Goal: Information Seeking & Learning: Learn about a topic

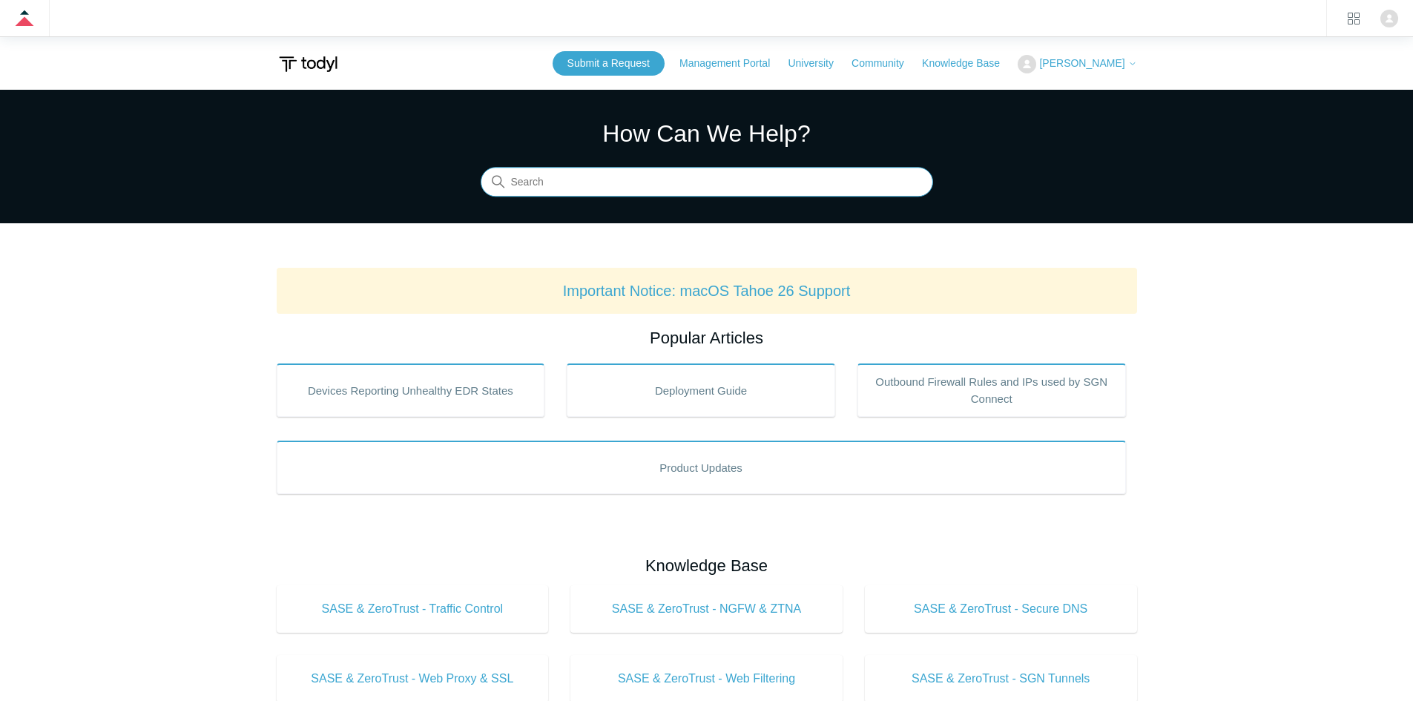
click at [662, 184] on input "Search" at bounding box center [707, 183] width 453 height 30
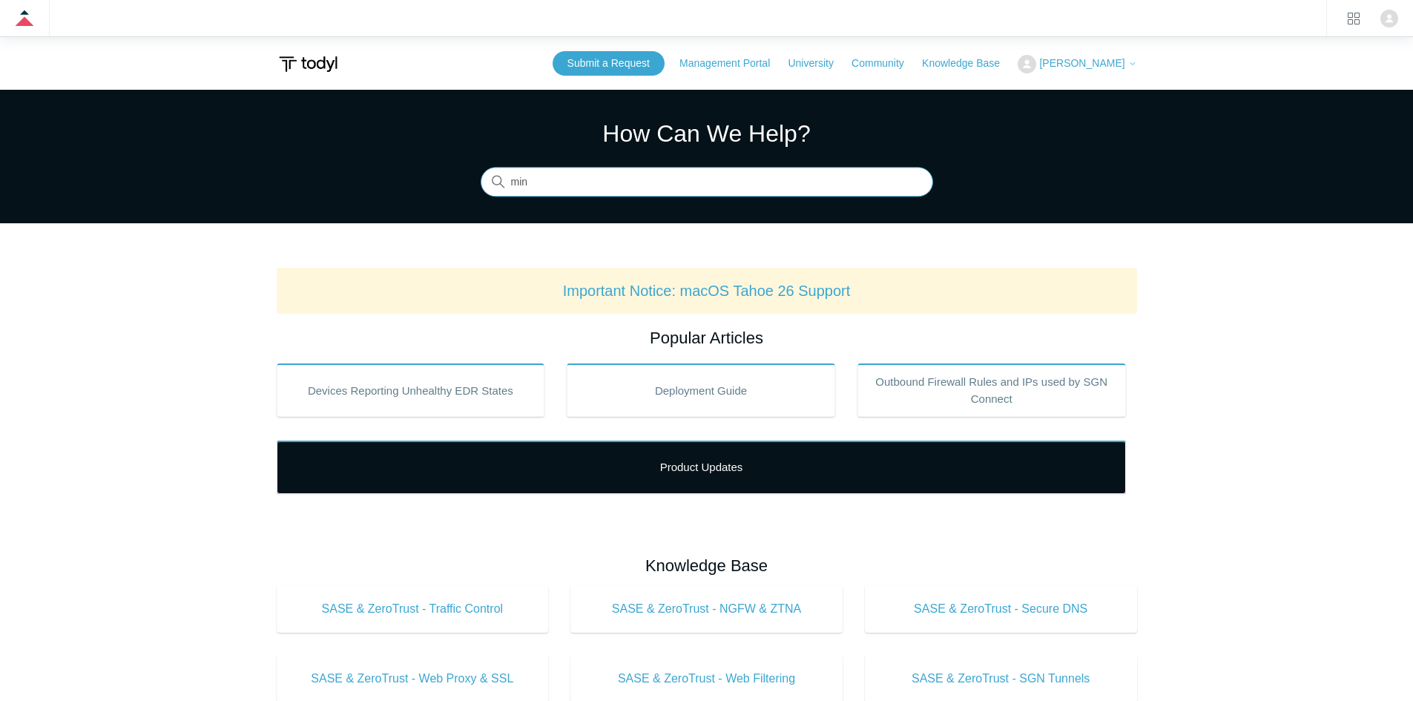
type input "min"
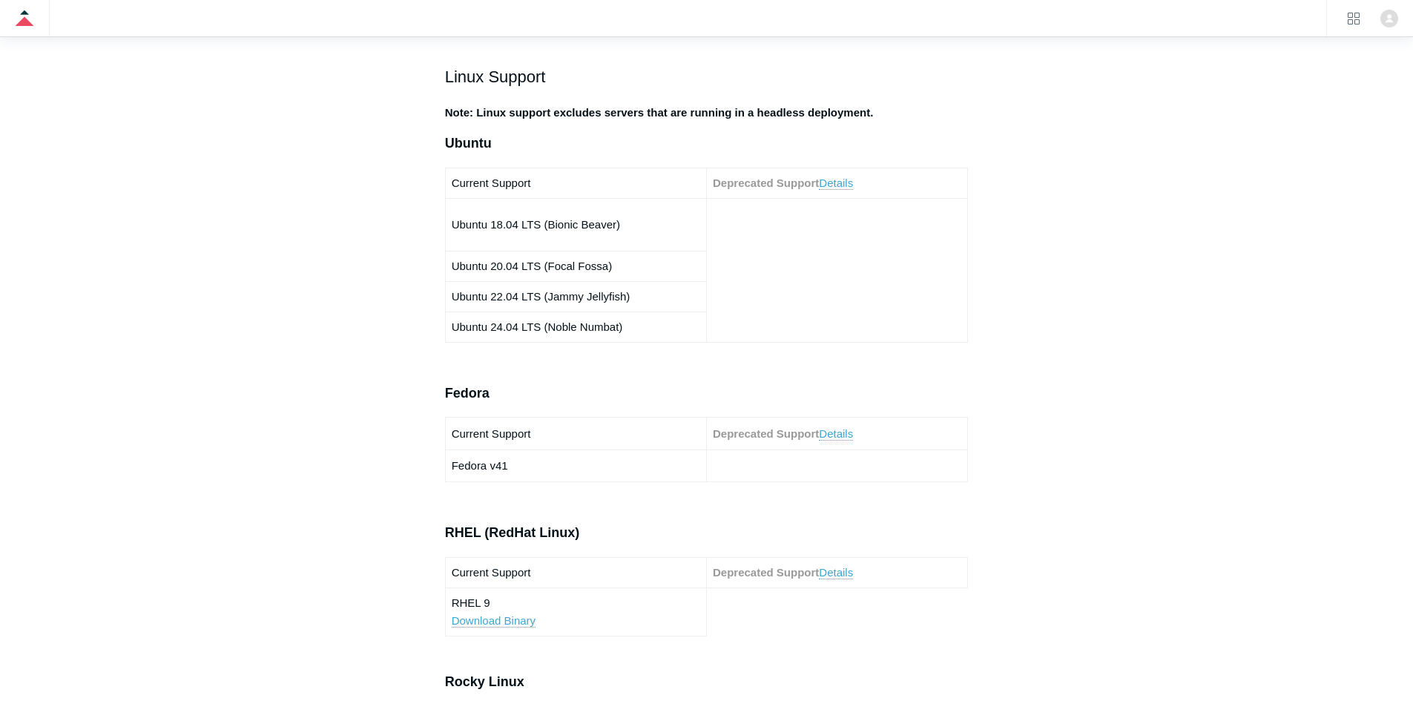
scroll to position [519, 0]
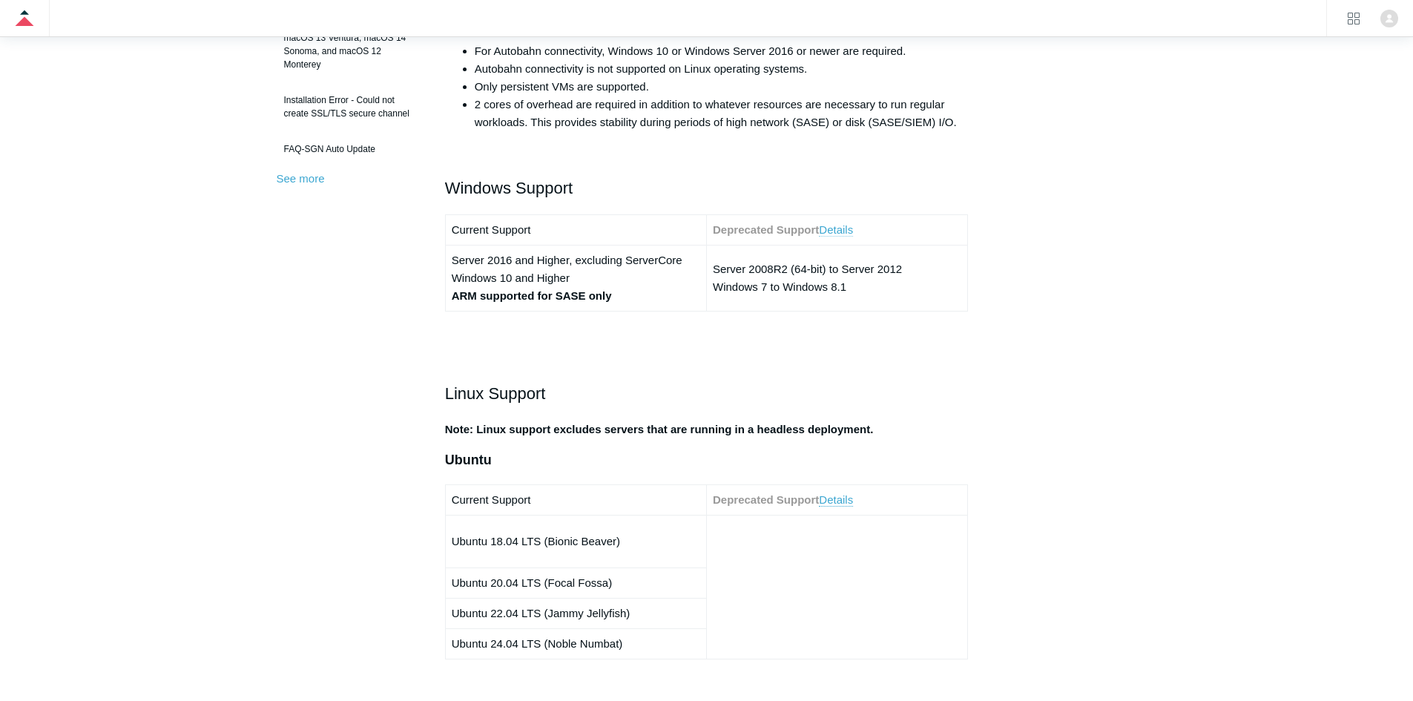
click at [834, 234] on link "Details" at bounding box center [836, 229] width 34 height 13
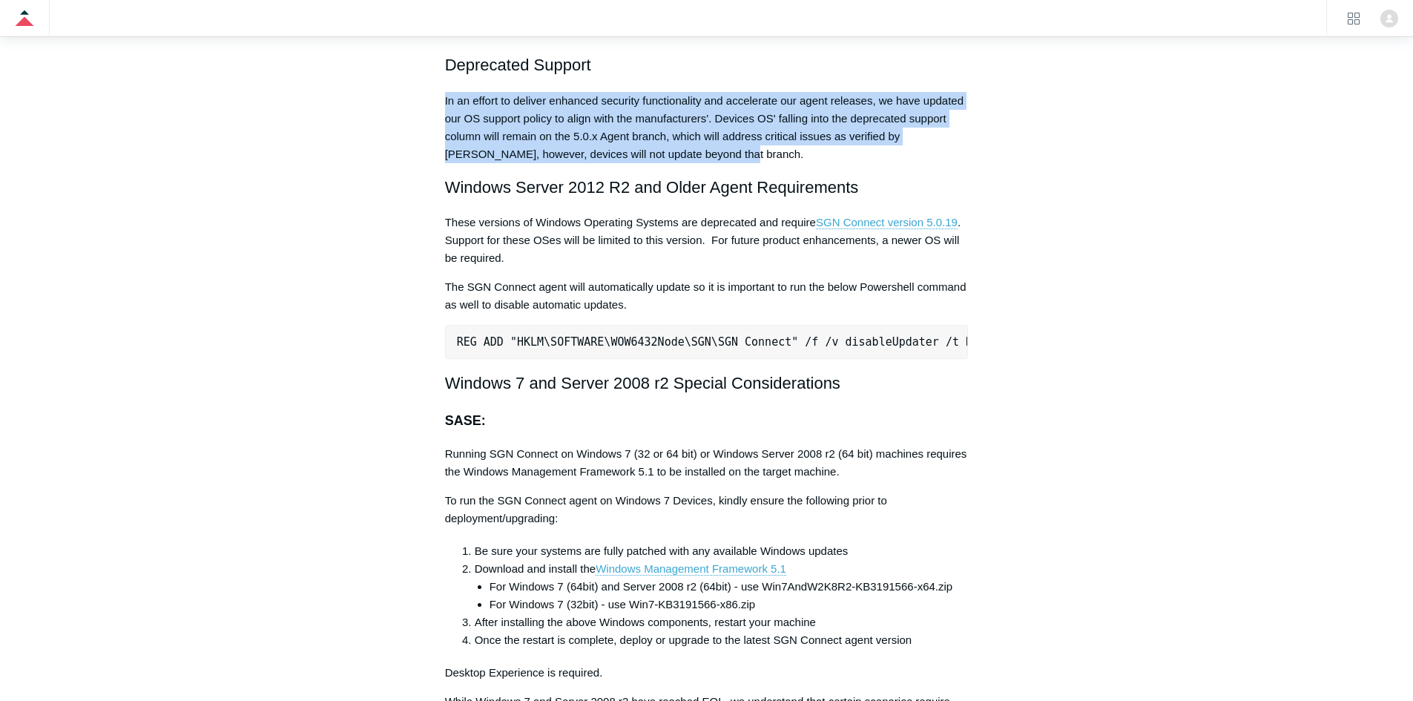
drag, startPoint x: 444, startPoint y: 103, endPoint x: 704, endPoint y: 151, distance: 264.7
click at [704, 151] on p "In an effort to deliver enhanced security functionality and accelerate our agen…" at bounding box center [707, 127] width 524 height 71
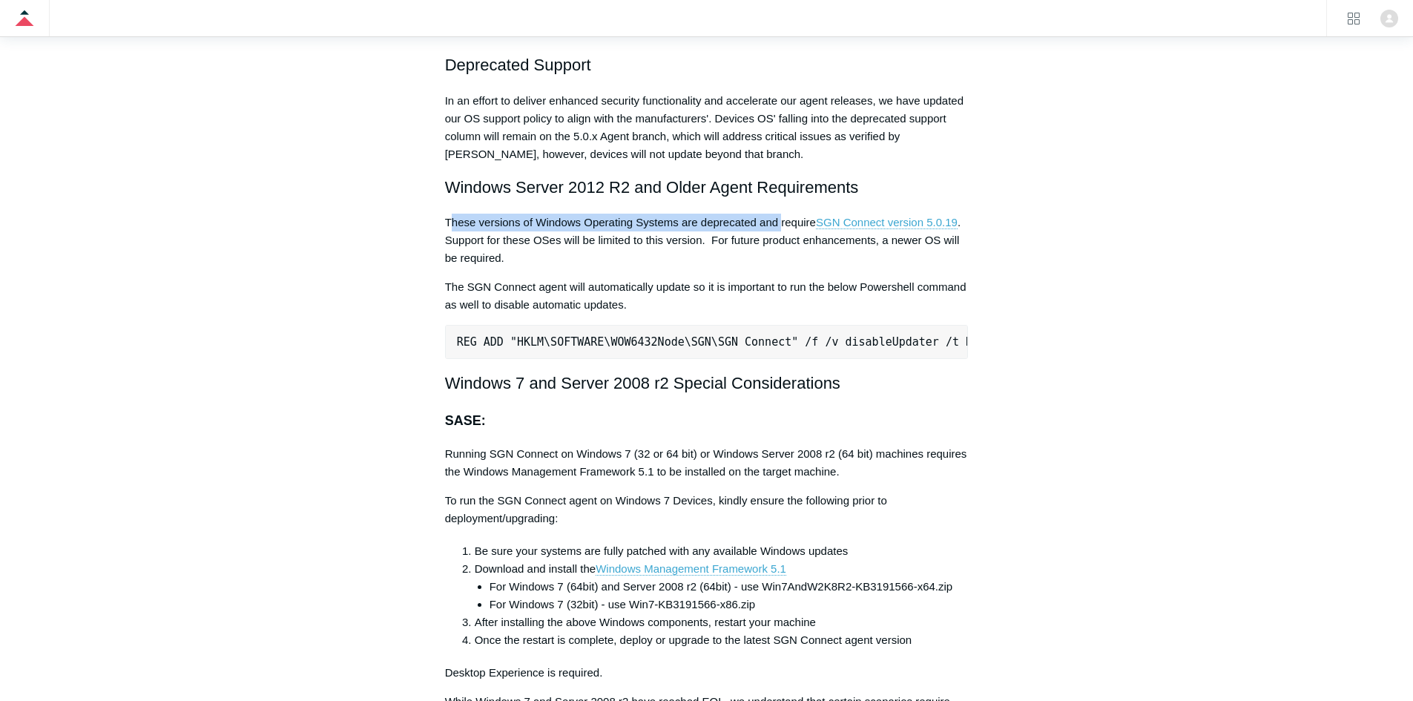
drag, startPoint x: 450, startPoint y: 226, endPoint x: 775, endPoint y: 222, distance: 324.2
click at [782, 216] on p "These versions of Windows Operating Systems are deprecated and require SGN Conn…" at bounding box center [707, 240] width 524 height 53
click at [775, 222] on p "These versions of Windows Operating Systems are deprecated and require SGN Conn…" at bounding box center [707, 240] width 524 height 53
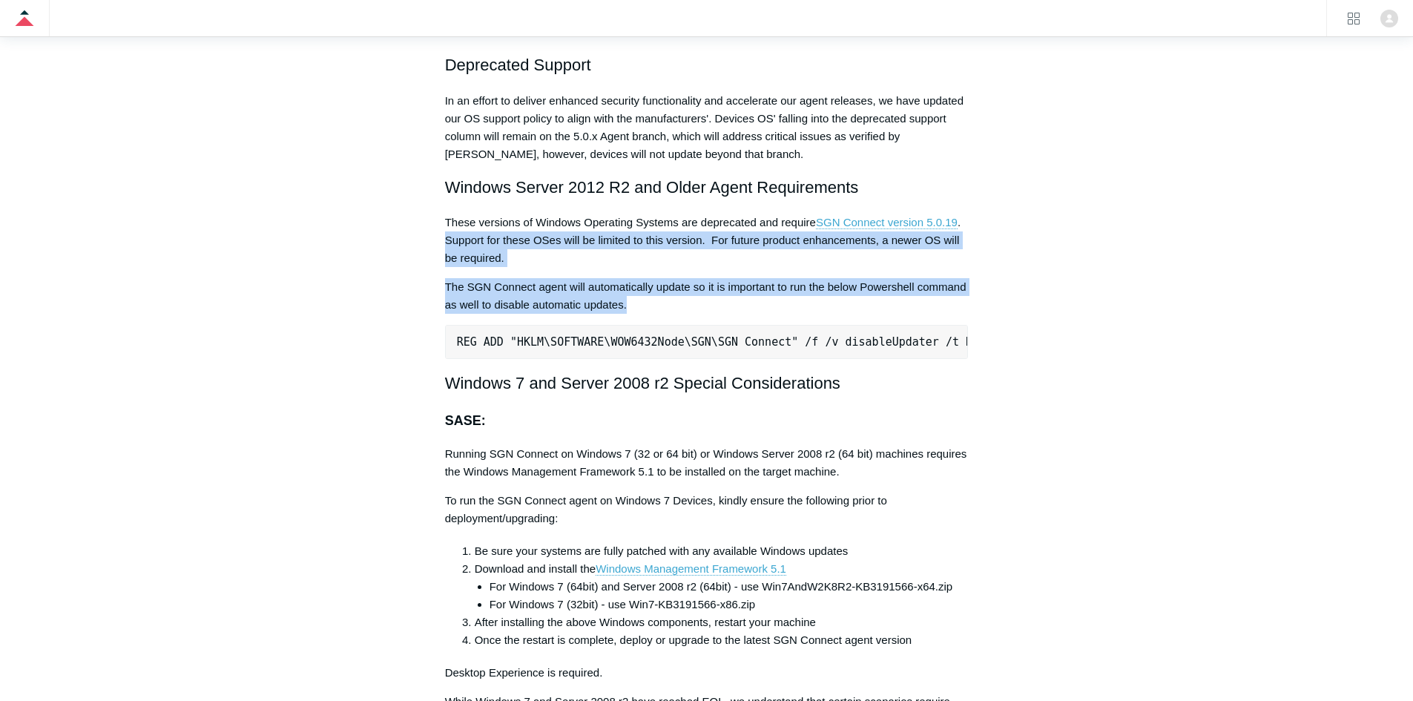
drag, startPoint x: 450, startPoint y: 240, endPoint x: 645, endPoint y: 303, distance: 204.4
click at [645, 303] on p "The SGN Connect agent will automatically update so it is important to run the b…" at bounding box center [707, 296] width 524 height 36
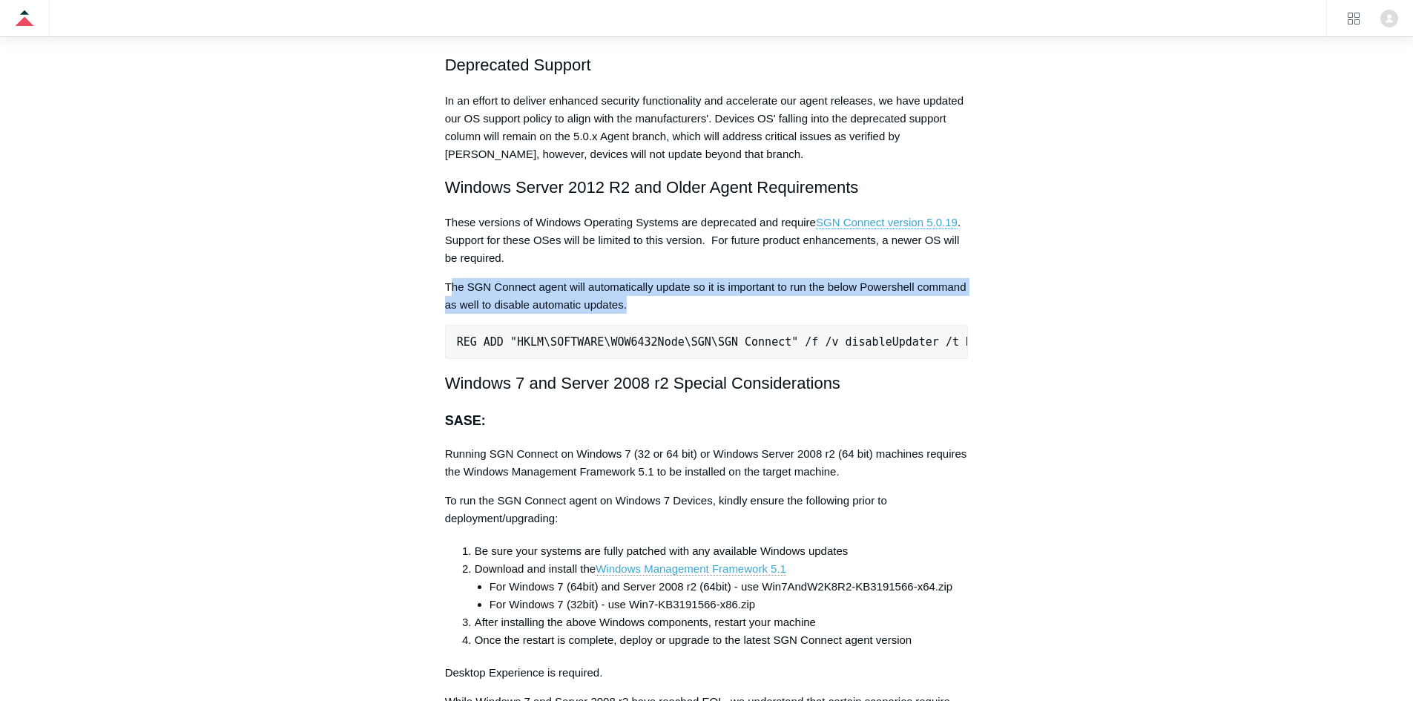
drag, startPoint x: 638, startPoint y: 306, endPoint x: 435, endPoint y: 292, distance: 203.1
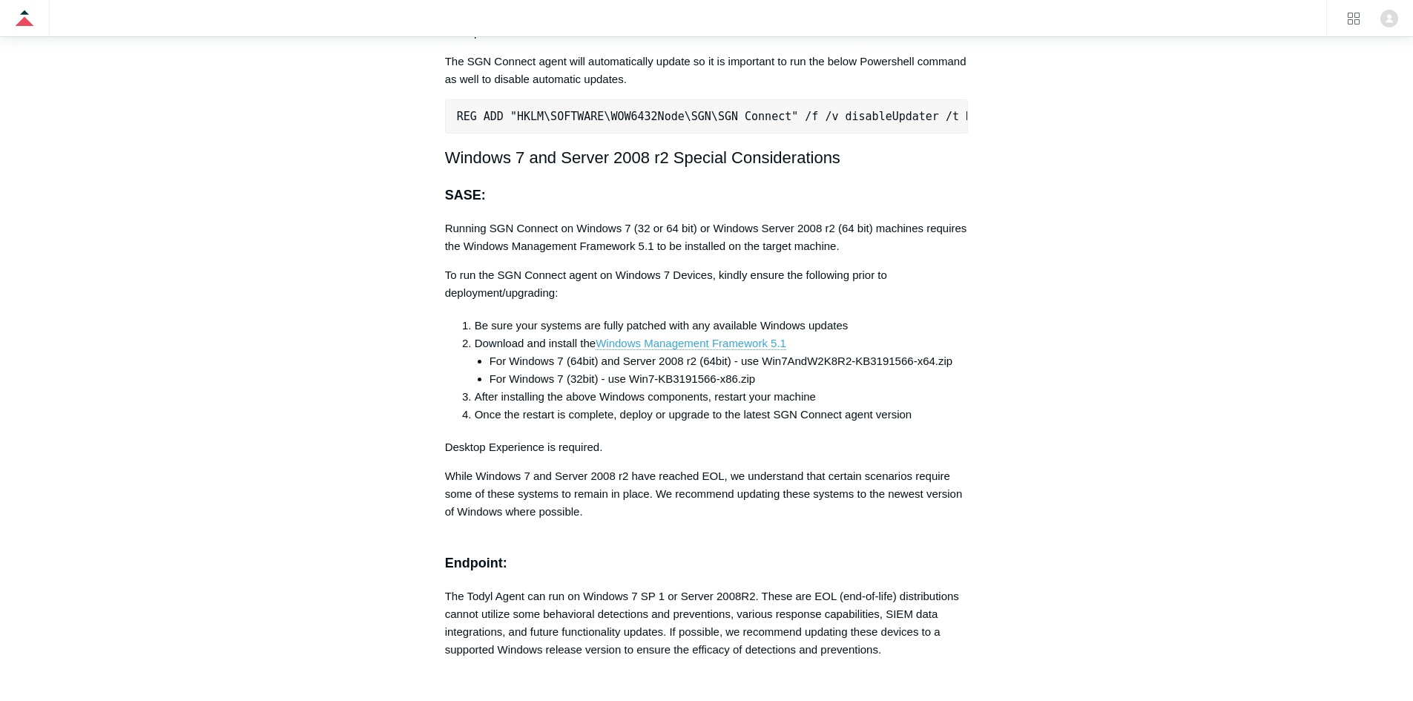
scroll to position [3162, 0]
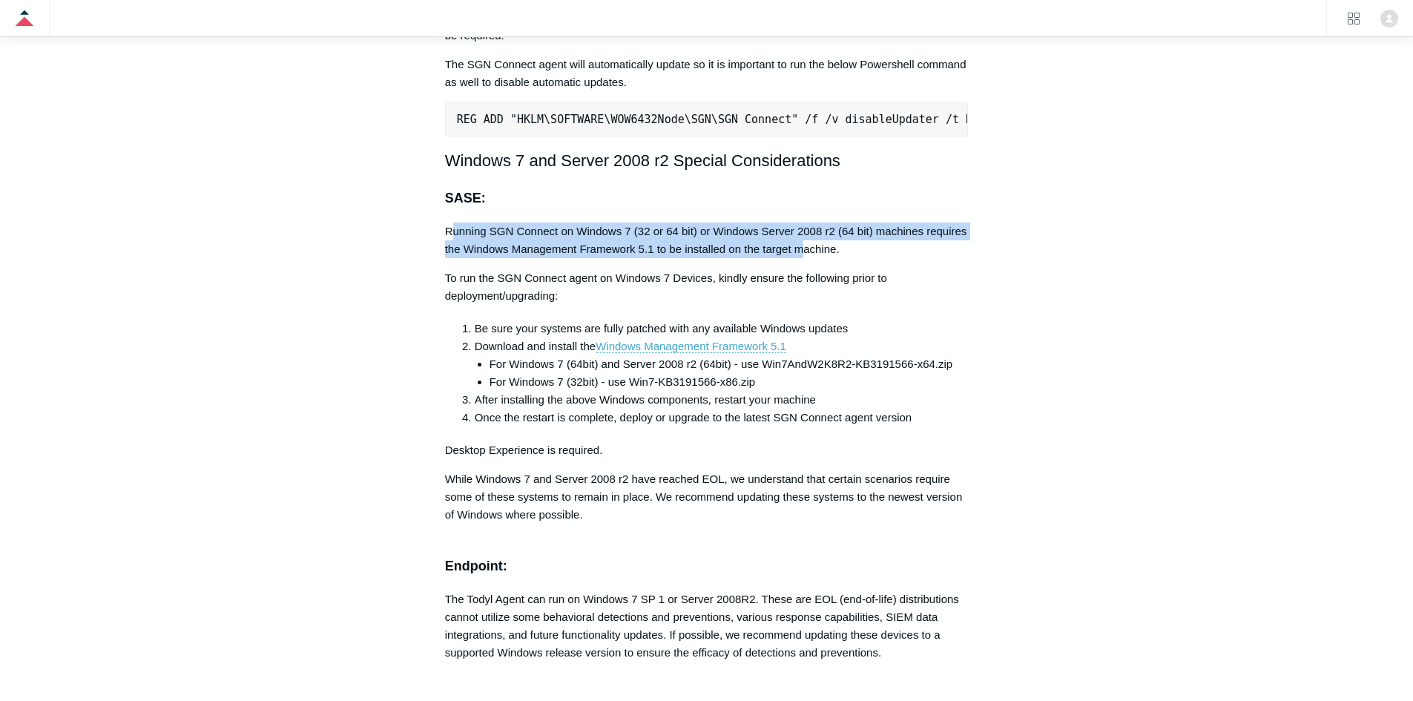
drag, startPoint x: 450, startPoint y: 240, endPoint x: 803, endPoint y: 262, distance: 354.5
click at [803, 258] on p "Running SGN Connect on Windows 7 (32 or 64 bit) or Windows Server 2008 r2 (64 b…" at bounding box center [707, 241] width 524 height 36
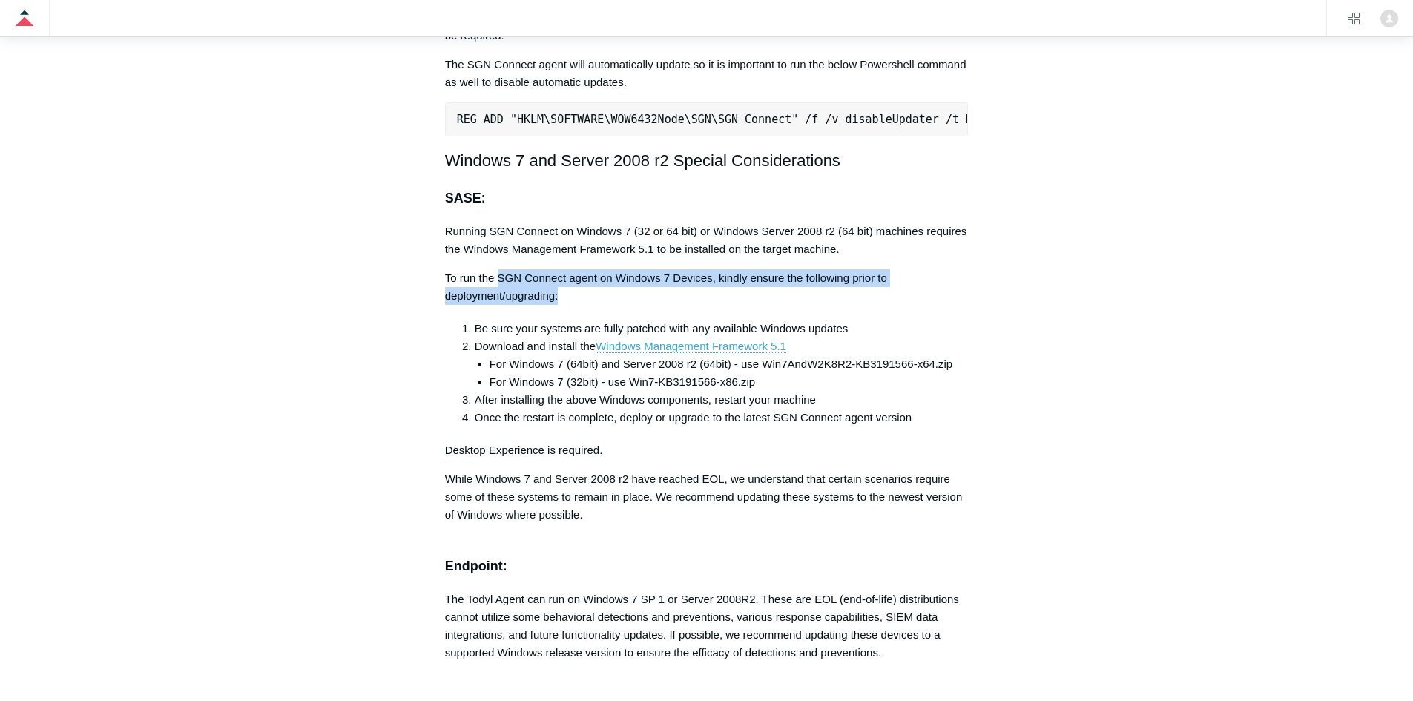
drag, startPoint x: 642, startPoint y: 310, endPoint x: 494, endPoint y: 292, distance: 149.4
click at [496, 292] on p "To run the SGN Connect agent on Windows 7 Devices, kindly ensure the following …" at bounding box center [707, 287] width 524 height 36
click at [494, 292] on p "To run the SGN Connect agent on Windows 7 Devices, kindly ensure the following …" at bounding box center [707, 287] width 524 height 36
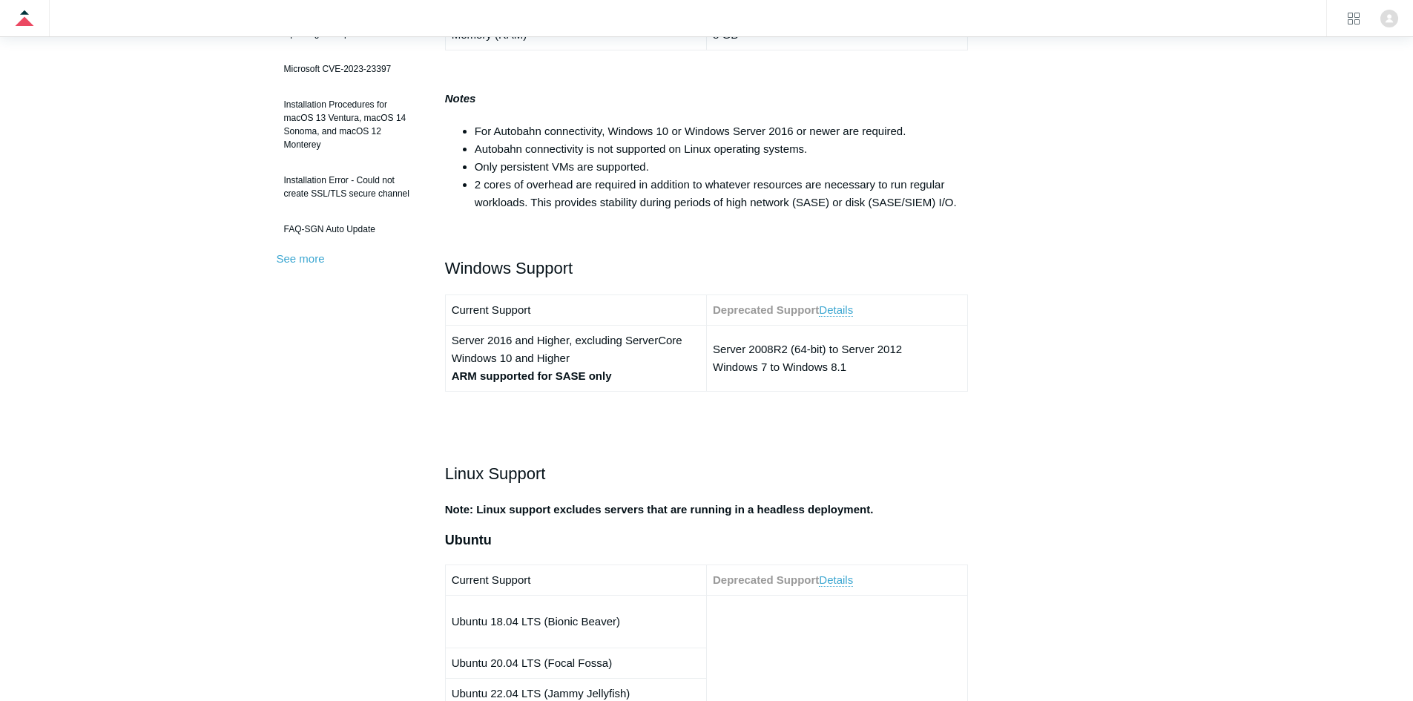
scroll to position [504, 0]
